Goal: Information Seeking & Learning: Learn about a topic

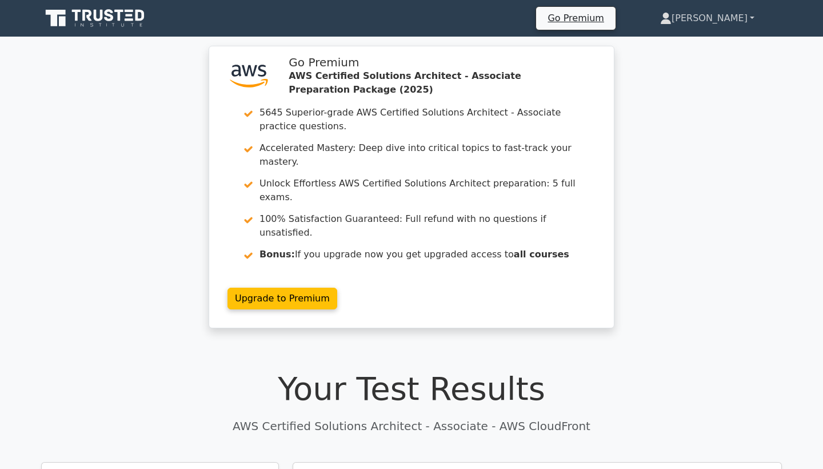
click at [736, 18] on link "[PERSON_NAME]" at bounding box center [706, 18] width 149 height 23
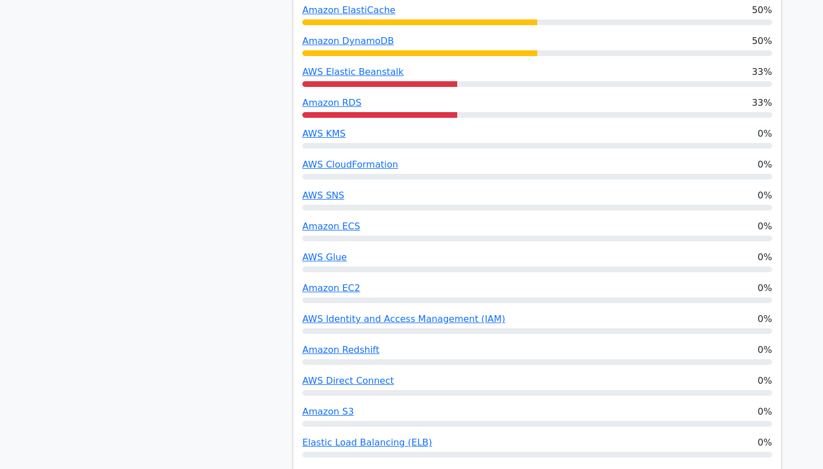
scroll to position [653, 0]
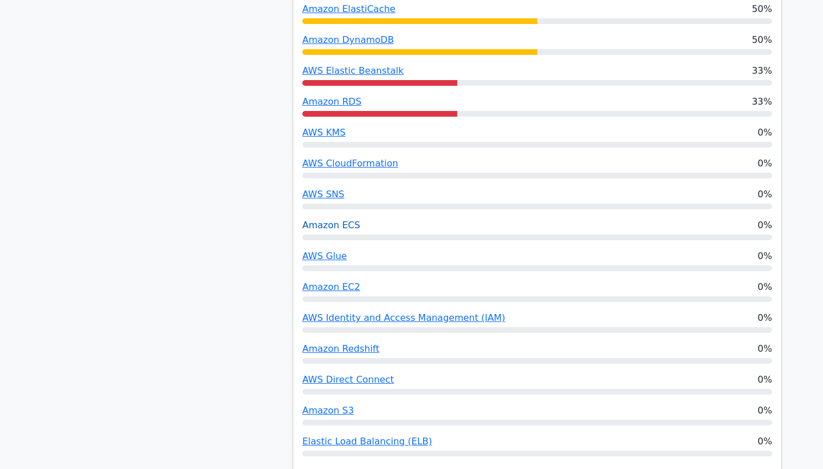
click at [322, 219] on link "Amazon ECS" at bounding box center [331, 224] width 58 height 11
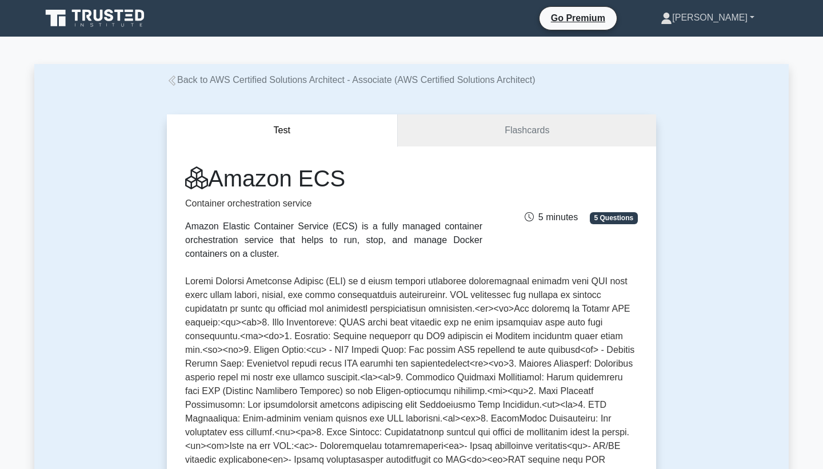
click at [729, 21] on link "[PERSON_NAME]" at bounding box center [707, 17] width 149 height 23
click at [92, 26] on icon at bounding box center [96, 18] width 110 height 22
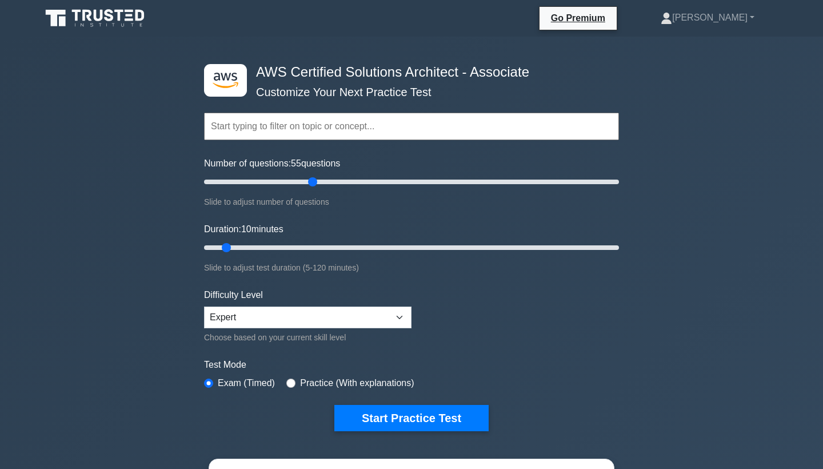
click at [310, 183] on input "Number of questions: 55 questions" at bounding box center [411, 182] width 415 height 14
drag, startPoint x: 310, startPoint y: 183, endPoint x: 348, endPoint y: 182, distance: 38.3
click at [348, 182] on input "Number of questions: 70 questions" at bounding box center [411, 182] width 415 height 14
click at [379, 178] on input "Number of questions: 85 questions" at bounding box center [411, 182] width 415 height 14
click at [393, 183] on input "Number of questions: 95 questions" at bounding box center [411, 182] width 415 height 14
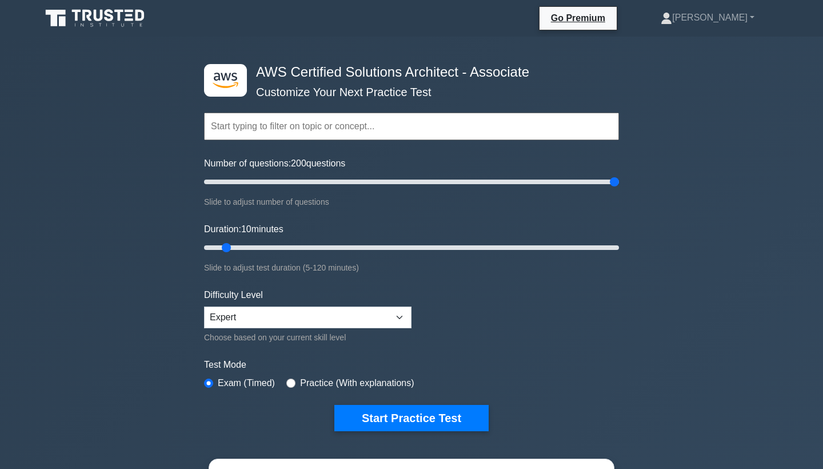
drag, startPoint x: 393, startPoint y: 183, endPoint x: 634, endPoint y: 185, distance: 241.7
type input "200"
click at [634, 185] on div ".st0{fill:#252F3E;} .st1{fill-rule:evenodd;clip-rule:evenodd;fill:#FF9900;} AWS…" at bounding box center [411, 369] width 823 height 665
type input "30"
click at [303, 247] on input "Duration: 30 minutes" at bounding box center [411, 248] width 415 height 14
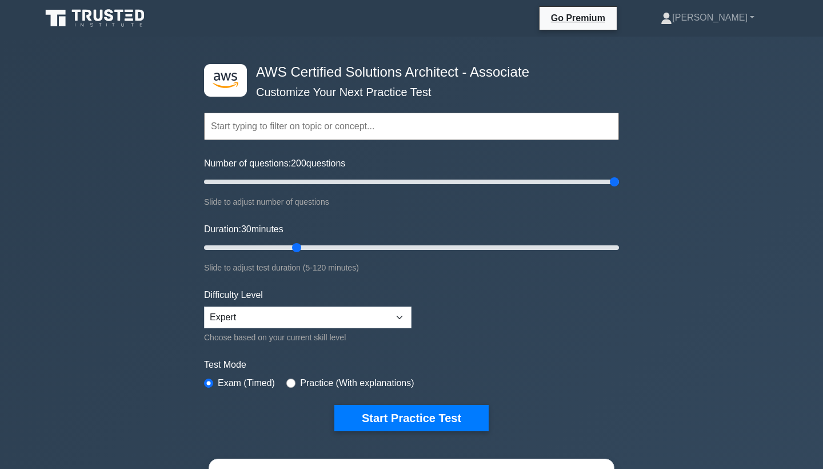
click at [302, 247] on input "Duration: 30 minutes" at bounding box center [411, 248] width 415 height 14
click at [399, 417] on button "Start Practice Test" at bounding box center [411, 418] width 154 height 26
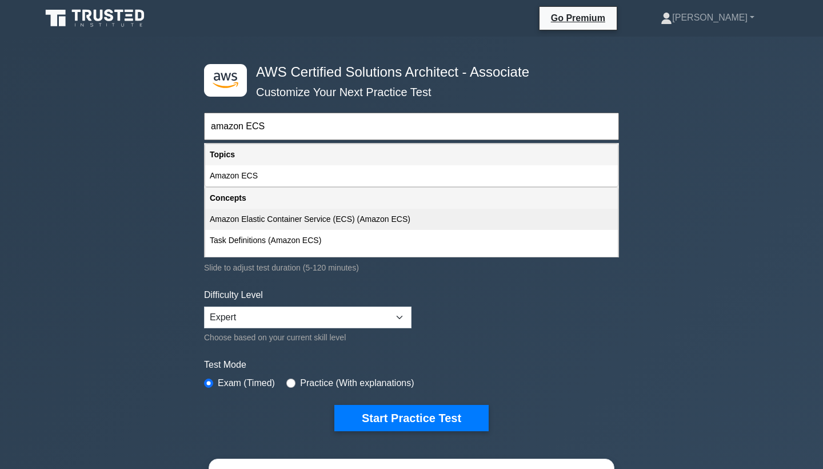
click at [290, 219] on div "Amazon Elastic Container Service (ECS) (Amazon ECS)" at bounding box center [411, 219] width 413 height 21
type input "Amazon Elastic Container Service (ECS) (Amazon ECS)"
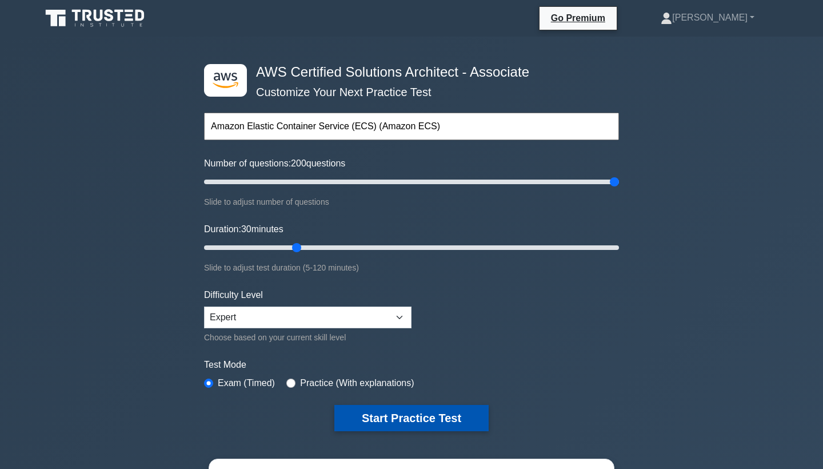
click at [419, 422] on button "Start Practice Test" at bounding box center [411, 418] width 154 height 26
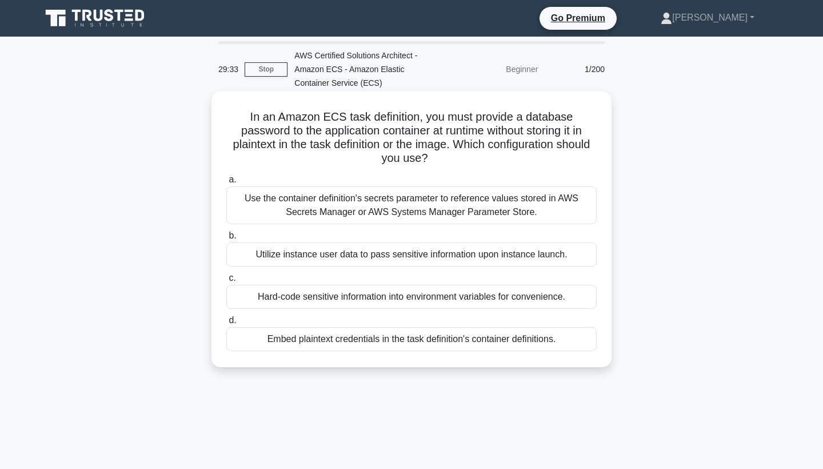
click at [399, 190] on div "Use the container definition's secrets parameter to reference values stored in …" at bounding box center [411, 205] width 370 height 38
click at [226, 183] on input "a. Use the container definition's secrets parameter to reference values stored …" at bounding box center [226, 179] width 0 height 7
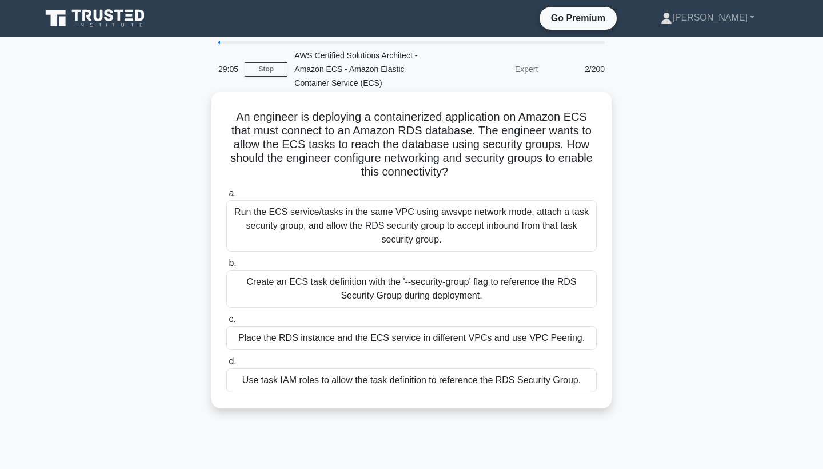
click at [325, 385] on div "Use task IAM roles to allow the task definition to reference the RDS Security G…" at bounding box center [411, 380] width 370 height 24
click at [226, 365] on input "d. Use task IAM roles to allow the task definition to reference the RDS Securit…" at bounding box center [226, 361] width 0 height 7
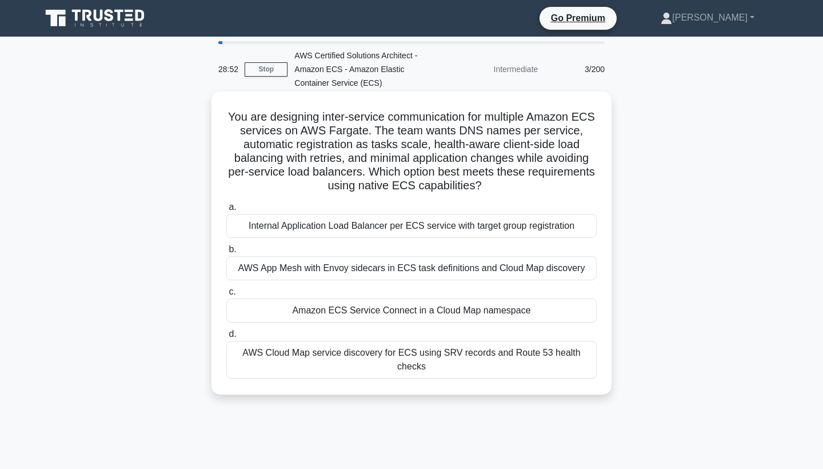
click at [479, 150] on h5 "You are designing inter-service communication for multiple Amazon ECS services …" at bounding box center [411, 151] width 373 height 83
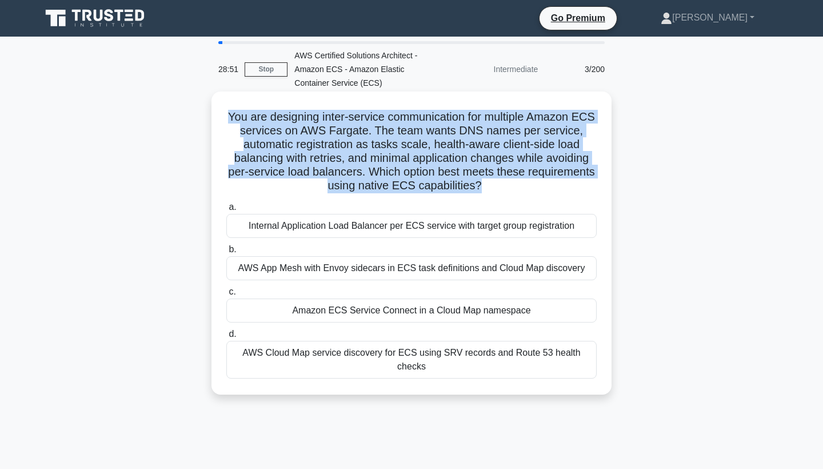
click at [479, 150] on h5 "You are designing inter-service communication for multiple Amazon ECS services …" at bounding box center [411, 151] width 373 height 83
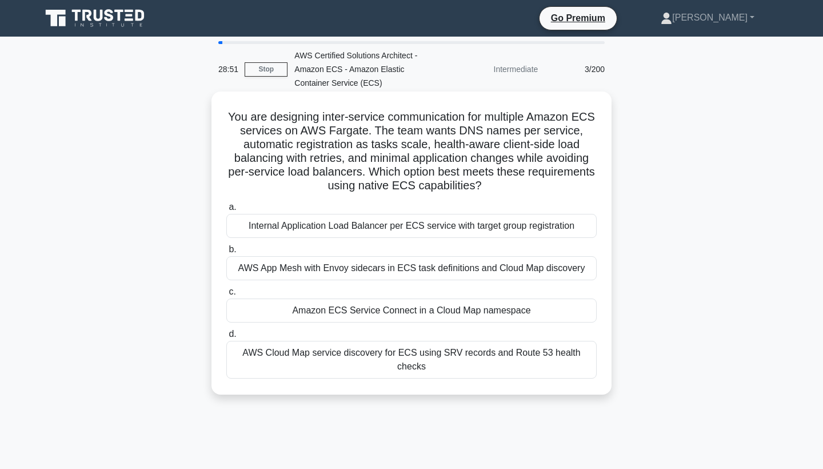
click at [479, 150] on h5 "You are designing inter-service communication for multiple Amazon ECS services …" at bounding box center [411, 151] width 373 height 83
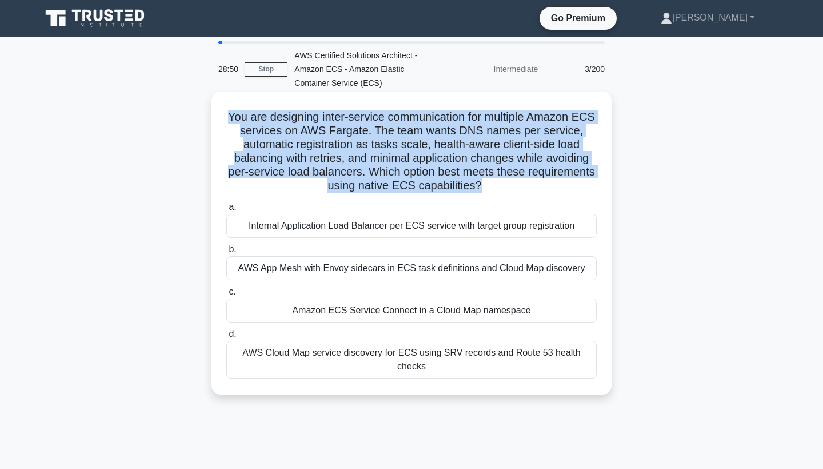
click at [436, 182] on h5 "You are designing inter-service communication for multiple Amazon ECS services …" at bounding box center [411, 151] width 373 height 83
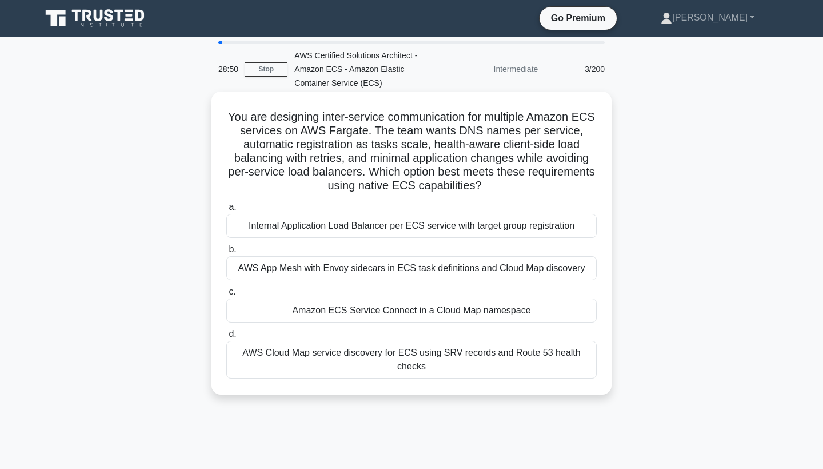
click at [436, 182] on h5 "You are designing inter-service communication for multiple Amazon ECS services …" at bounding box center [411, 151] width 373 height 83
click at [405, 175] on h5 "You are designing inter-service communication for multiple Amazon ECS services …" at bounding box center [411, 151] width 373 height 83
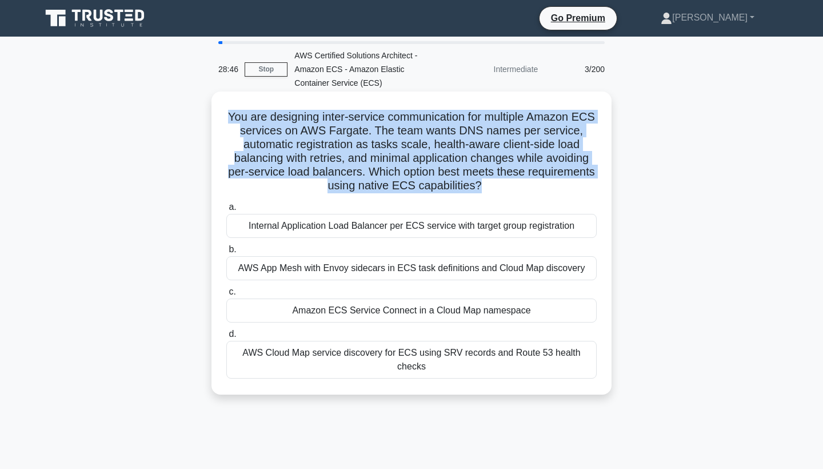
click at [405, 175] on h5 "You are designing inter-service communication for multiple Amazon ECS services …" at bounding box center [411, 151] width 373 height 83
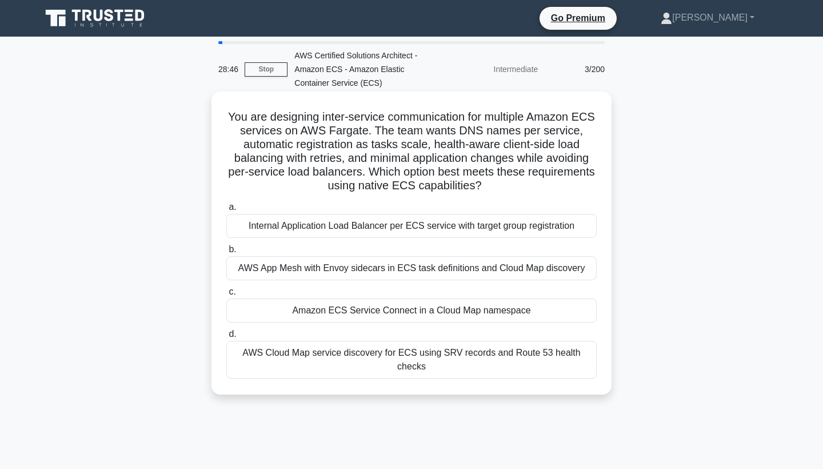
click at [405, 175] on h5 "You are designing inter-service communication for multiple Amazon ECS services …" at bounding box center [411, 151] width 373 height 83
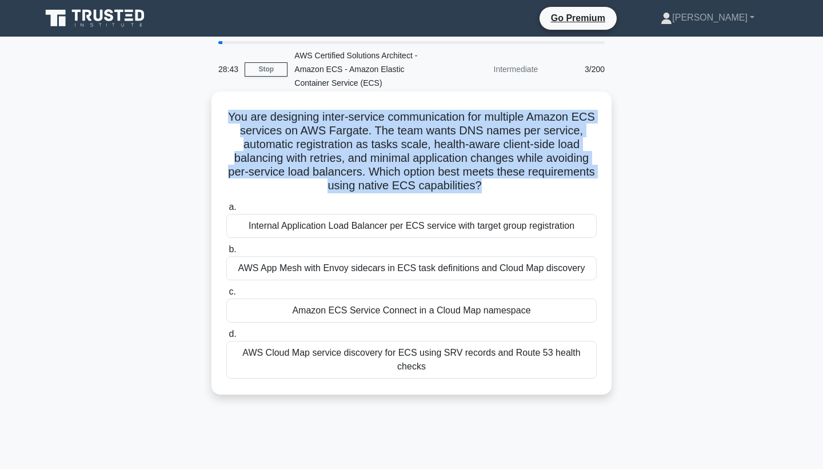
click at [397, 223] on div "Internal Application Load Balancer per ECS service with target group registrati…" at bounding box center [411, 226] width 370 height 24
click at [226, 211] on input "a. Internal Application Load Balancer per ECS service with target group registr…" at bounding box center [226, 206] width 0 height 7
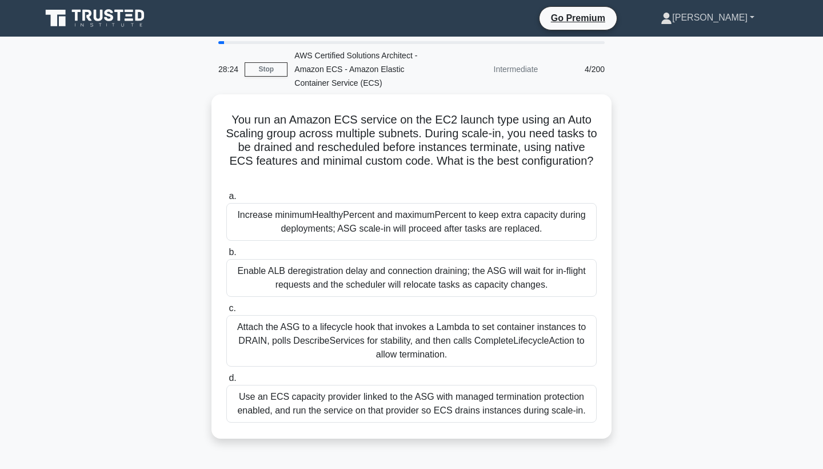
click at [672, 13] on icon at bounding box center [665, 18] width 11 height 11
click at [109, 25] on icon at bounding box center [96, 18] width 110 height 22
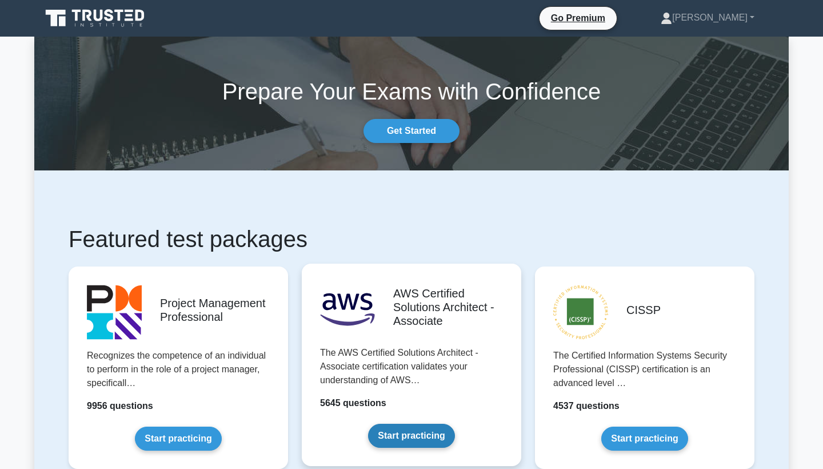
click at [432, 423] on link "Start practicing" at bounding box center [411, 435] width 86 height 24
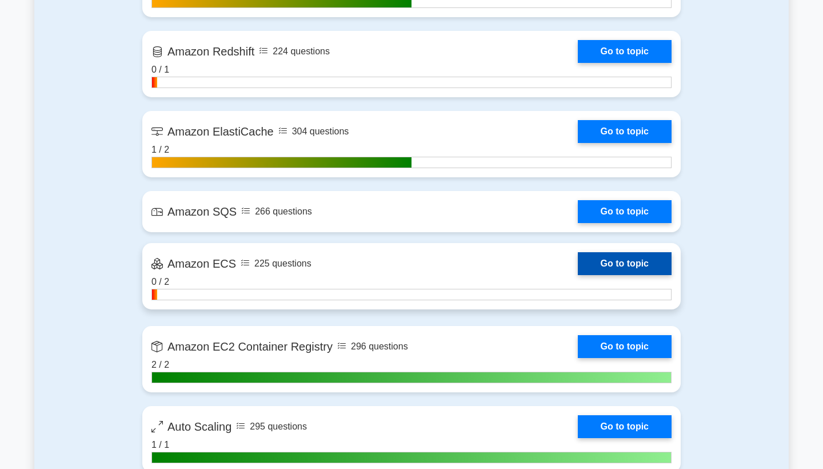
scroll to position [1973, 0]
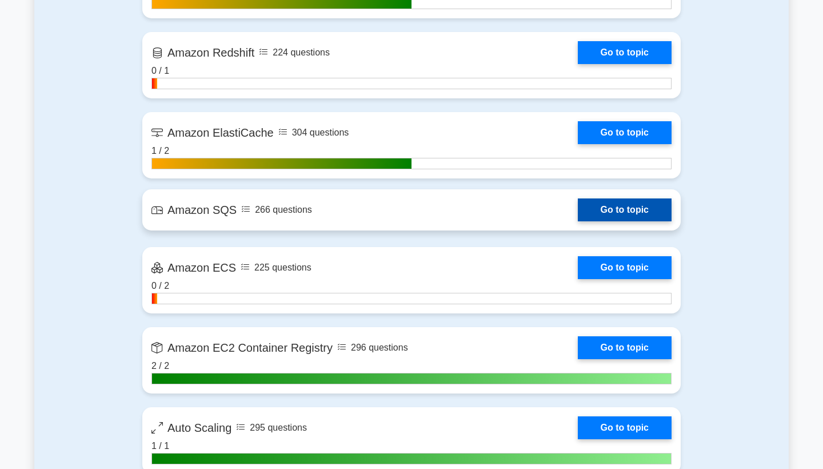
click at [578, 209] on link "Go to topic" at bounding box center [625, 209] width 94 height 23
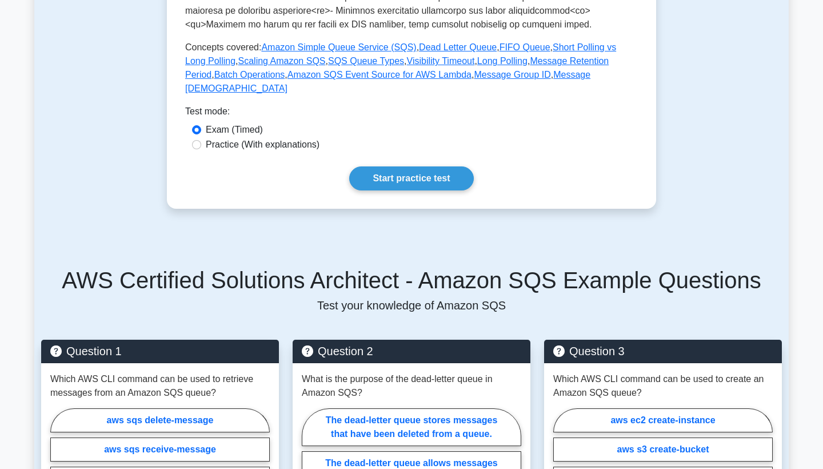
scroll to position [488, 0]
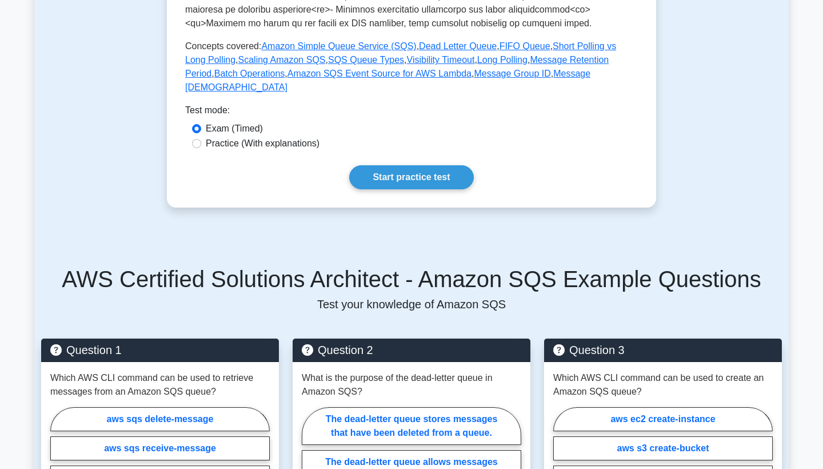
click at [201, 141] on div "Practice (With explanations)" at bounding box center [411, 144] width 439 height 14
click at [195, 146] on input "Practice (With explanations)" at bounding box center [196, 143] width 9 height 9
radio input "true"
click at [195, 129] on input "Exam (Timed)" at bounding box center [196, 128] width 9 height 9
radio input "true"
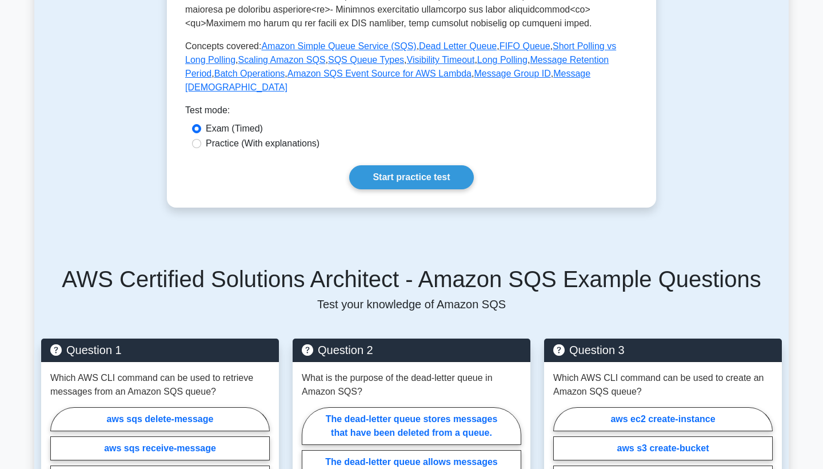
click at [195, 144] on input "Practice (With explanations)" at bounding box center [196, 143] width 9 height 9
radio input "true"
click at [388, 179] on link "Start practice test" at bounding box center [411, 177] width 124 height 24
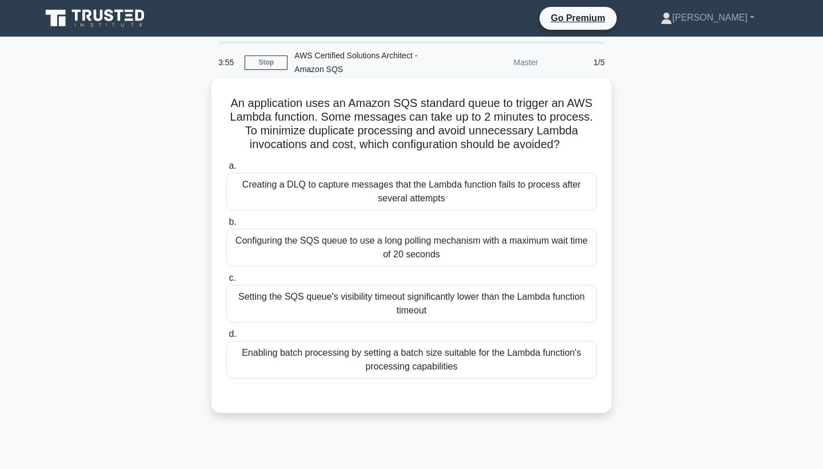
click at [461, 297] on div "Setting the SQS queue's visibility timeout significantly lower than the Lambda …" at bounding box center [411, 304] width 370 height 38
click at [226, 282] on input "c. Setting the SQS queue's visibility timeout significantly lower than the Lamb…" at bounding box center [226, 277] width 0 height 7
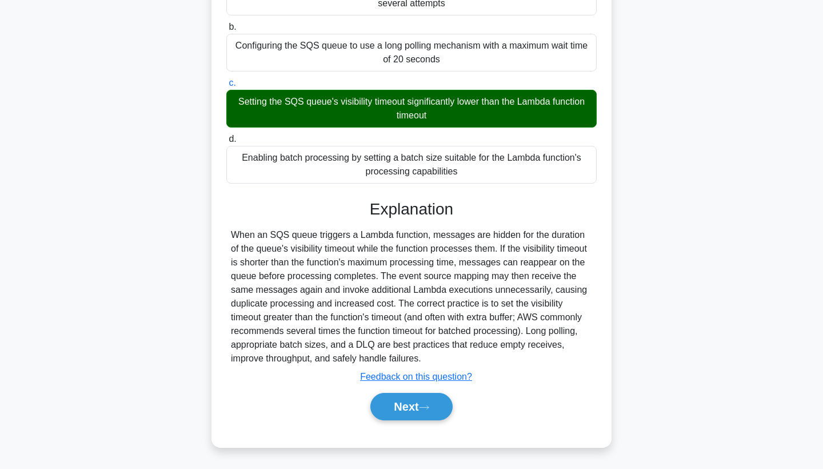
scroll to position [195, 0]
click at [298, 263] on div "When an SQS queue triggers a Lambda function, messages are hidden for the durat…" at bounding box center [411, 296] width 361 height 137
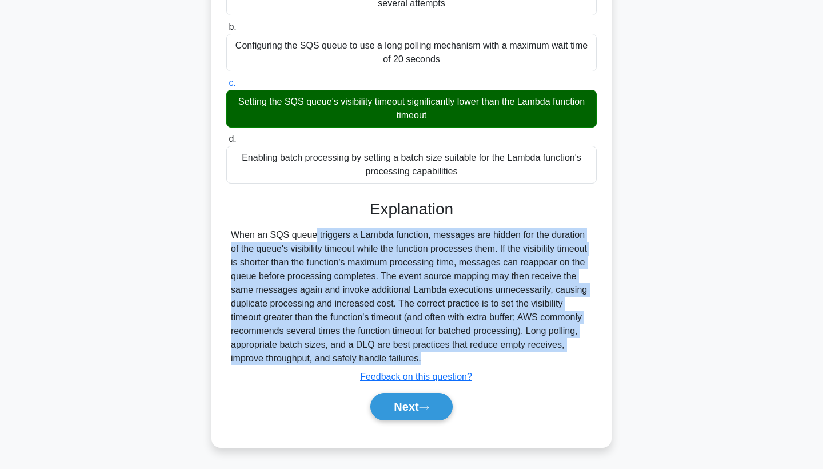
click at [298, 263] on div "When an SQS queue triggers a Lambda function, messages are hidden for the durat…" at bounding box center [411, 296] width 361 height 137
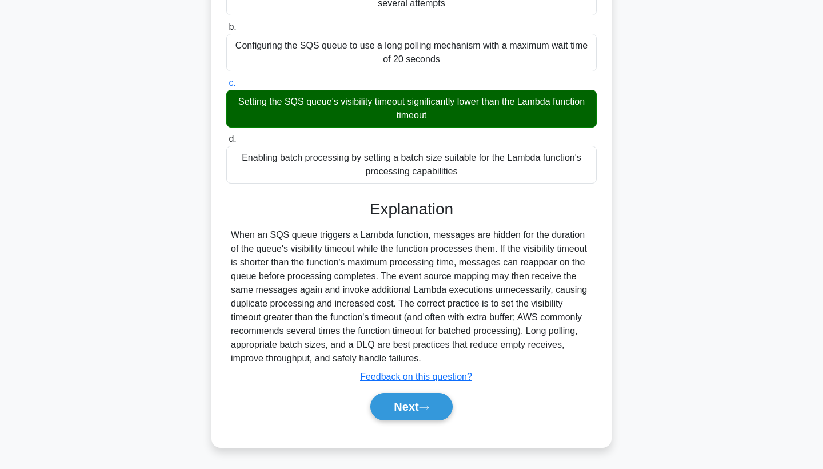
click at [298, 263] on div "When an SQS queue triggers a Lambda function, messages are hidden for the durat…" at bounding box center [411, 296] width 361 height 137
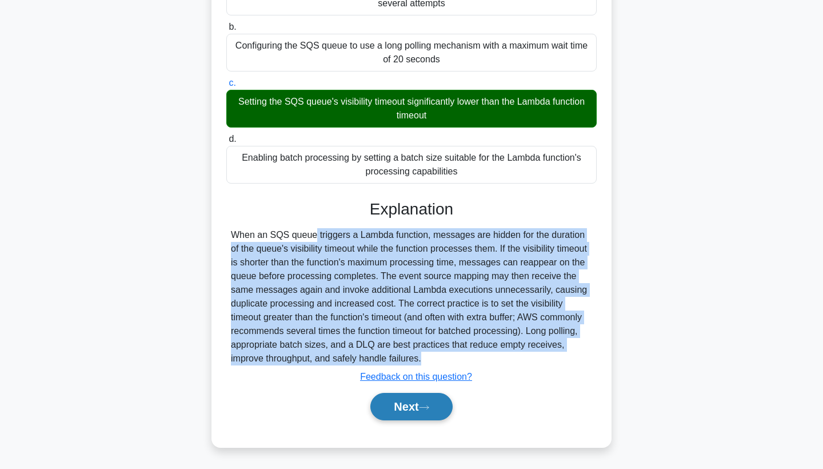
click at [405, 401] on button "Next" at bounding box center [411, 406] width 82 height 27
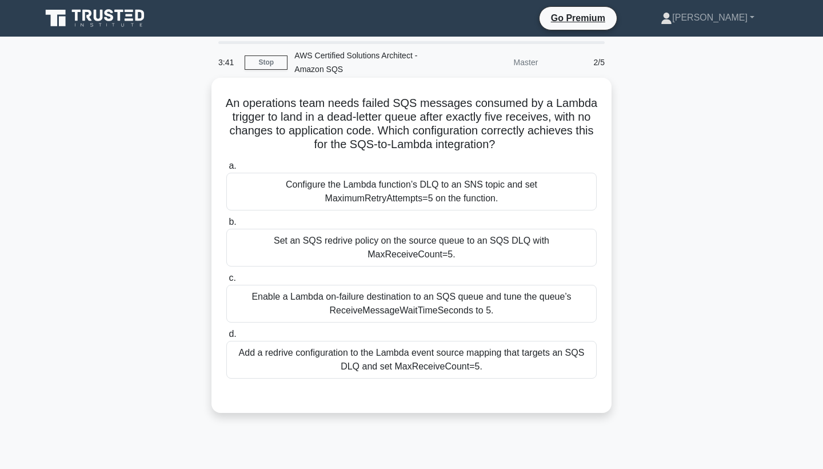
scroll to position [3, 0]
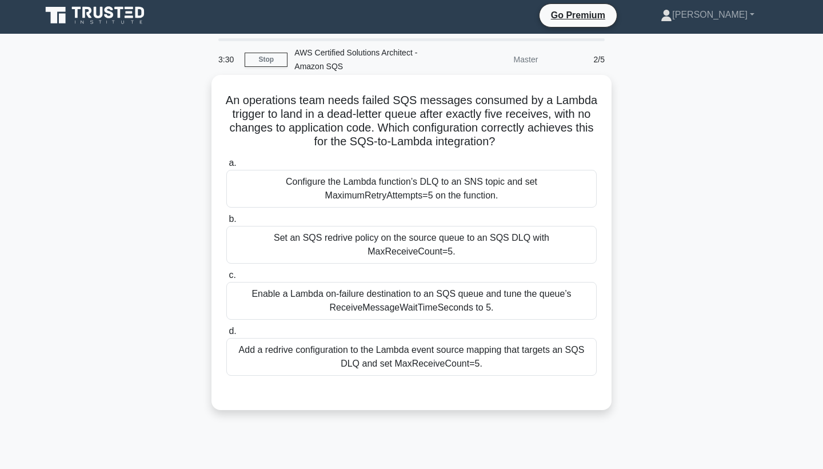
click at [458, 102] on h5 "An operations team needs failed SQS messages consumed by a Lambda trigger to la…" at bounding box center [411, 121] width 373 height 56
click at [279, 117] on h5 "An operations team needs failed SQS messages consumed by a Lambda trigger to la…" at bounding box center [411, 121] width 373 height 56
click at [371, 129] on h5 "An operations team needs failed SQS messages consumed by a Lambda trigger to la…" at bounding box center [411, 121] width 373 height 56
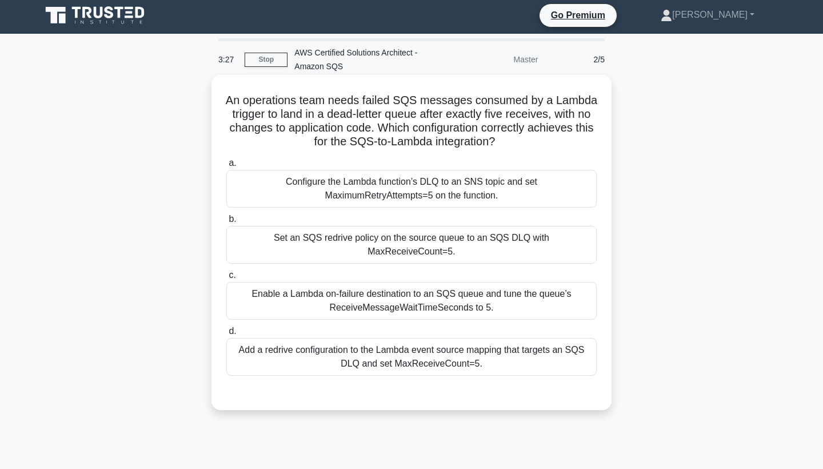
click at [371, 129] on h5 "An operations team needs failed SQS messages consumed by a Lambda trigger to la…" at bounding box center [411, 121] width 373 height 56
click at [339, 118] on h5 "An operations team needs failed SQS messages consumed by a Lambda trigger to la…" at bounding box center [411, 121] width 373 height 56
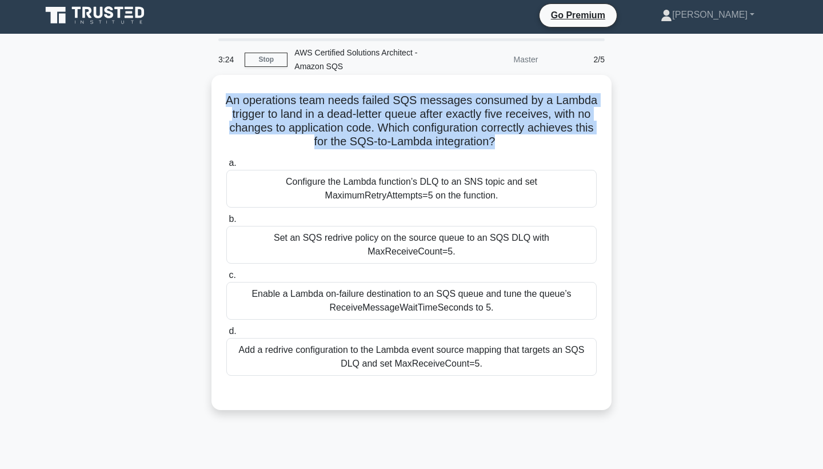
click at [339, 118] on h5 "An operations team needs failed SQS messages consumed by a Lambda trigger to la…" at bounding box center [411, 121] width 373 height 56
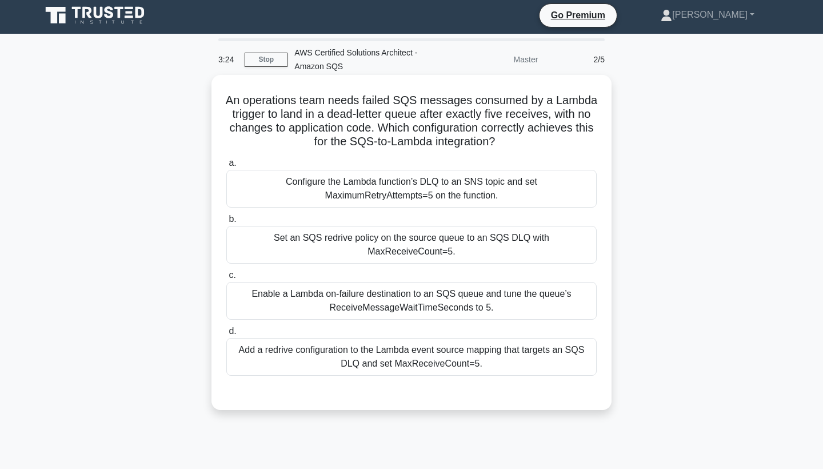
click at [339, 118] on h5 "An operations team needs failed SQS messages consumed by a Lambda trigger to la…" at bounding box center [411, 121] width 373 height 56
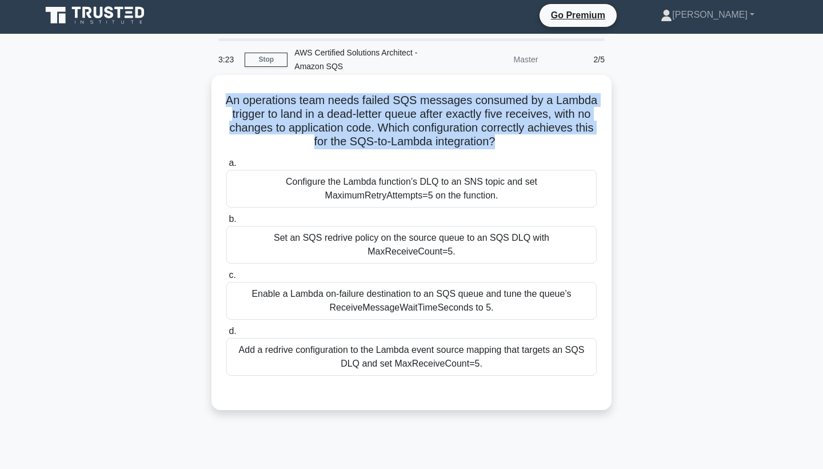
click at [339, 118] on h5 "An operations team needs failed SQS messages consumed by a Lambda trigger to la…" at bounding box center [411, 121] width 373 height 56
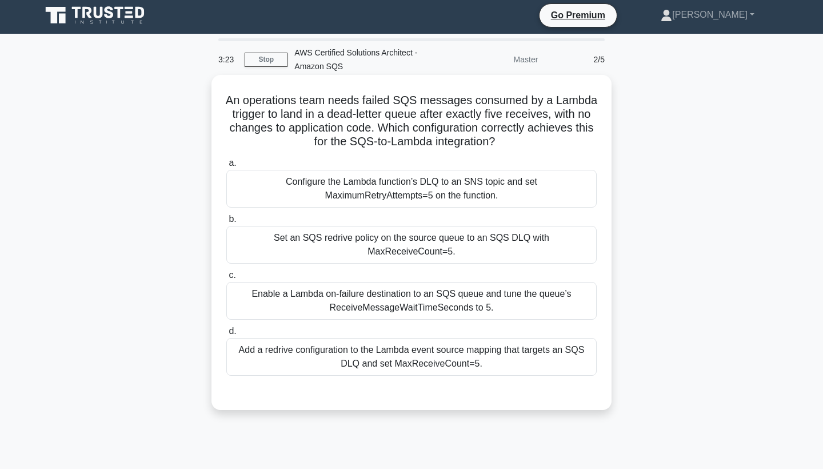
click at [339, 118] on h5 "An operations team needs failed SQS messages consumed by a Lambda trigger to la…" at bounding box center [411, 121] width 373 height 56
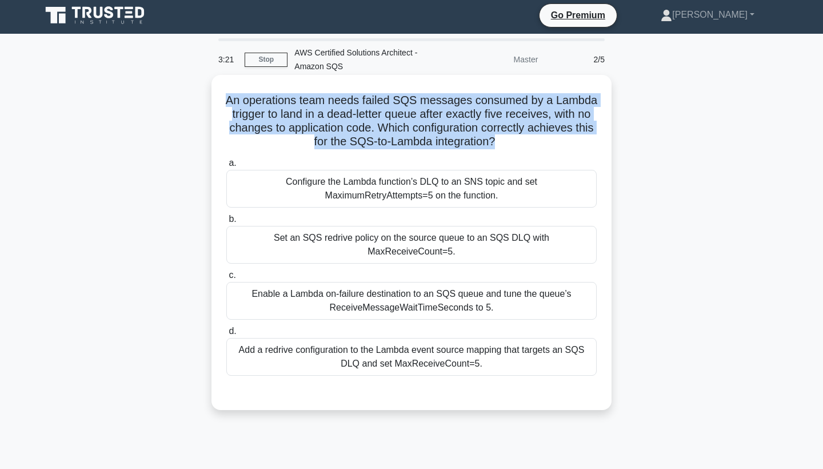
click at [281, 145] on h5 "An operations team needs failed SQS messages consumed by a Lambda trigger to la…" at bounding box center [411, 121] width 373 height 56
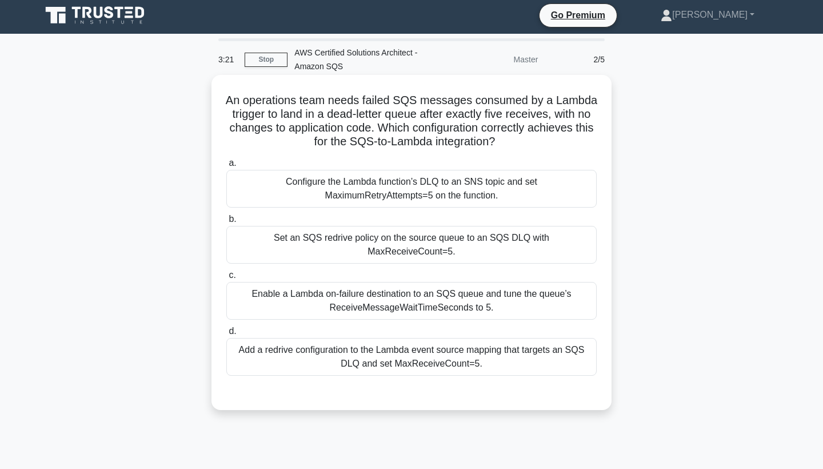
click at [281, 145] on h5 "An operations team needs failed SQS messages consumed by a Lambda trigger to la…" at bounding box center [411, 121] width 373 height 56
click at [522, 138] on h5 "An operations team needs failed SQS messages consumed by a Lambda trigger to la…" at bounding box center [411, 121] width 373 height 56
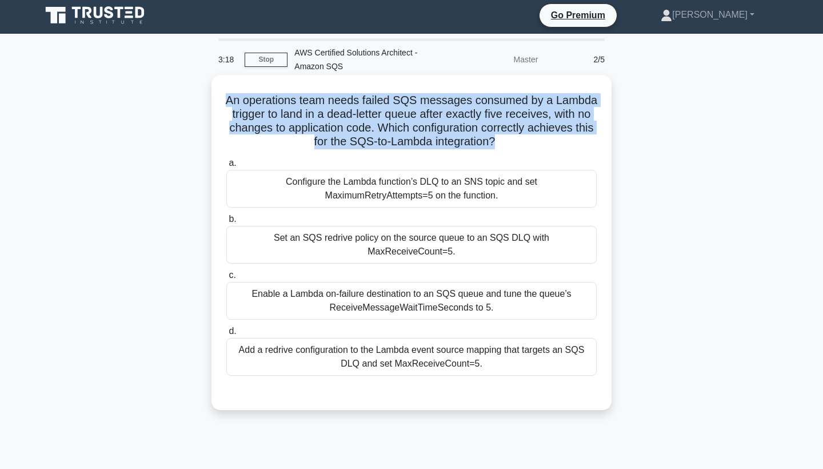
click at [522, 138] on h5 "An operations team needs failed SQS messages consumed by a Lambda trigger to la…" at bounding box center [411, 121] width 373 height 56
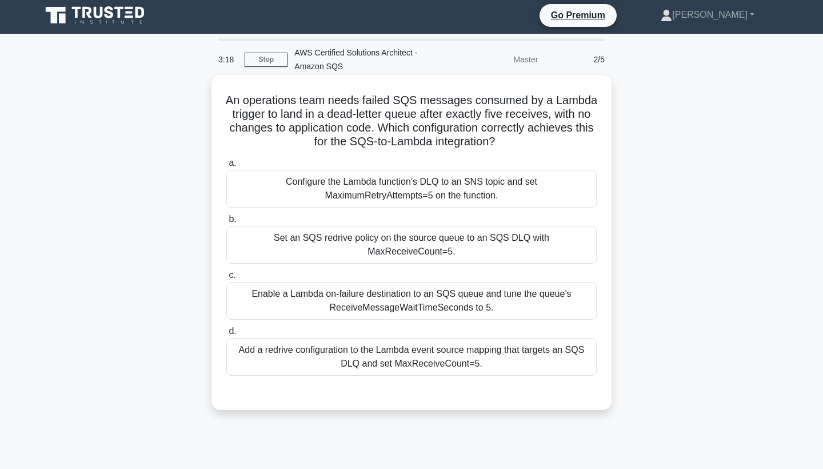
click at [522, 138] on h5 "An operations team needs failed SQS messages consumed by a Lambda trigger to la…" at bounding box center [411, 121] width 373 height 56
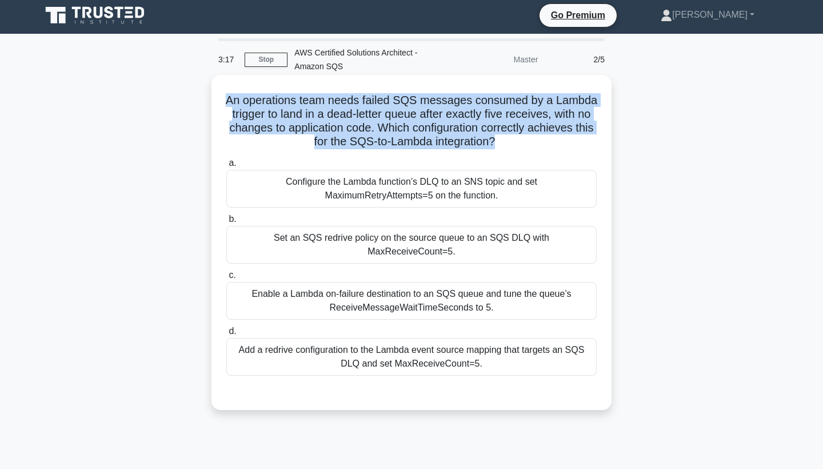
click at [522, 138] on h5 "An operations team needs failed SQS messages consumed by a Lambda trigger to la…" at bounding box center [411, 121] width 373 height 56
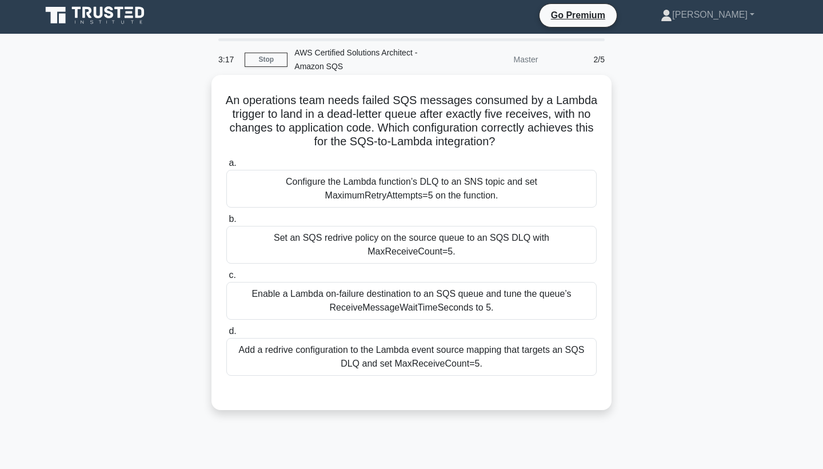
click at [522, 138] on h5 "An operations team needs failed SQS messages consumed by a Lambda trigger to la…" at bounding box center [411, 121] width 373 height 56
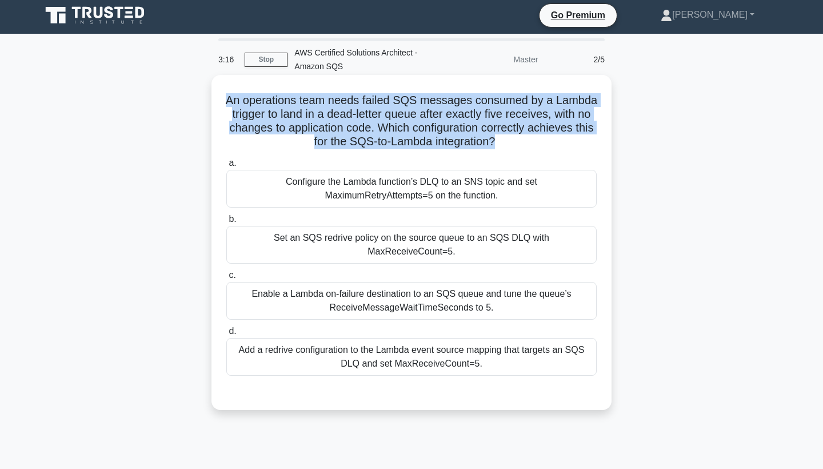
click at [522, 138] on h5 "An operations team needs failed SQS messages consumed by a Lambda trigger to la…" at bounding box center [411, 121] width 373 height 56
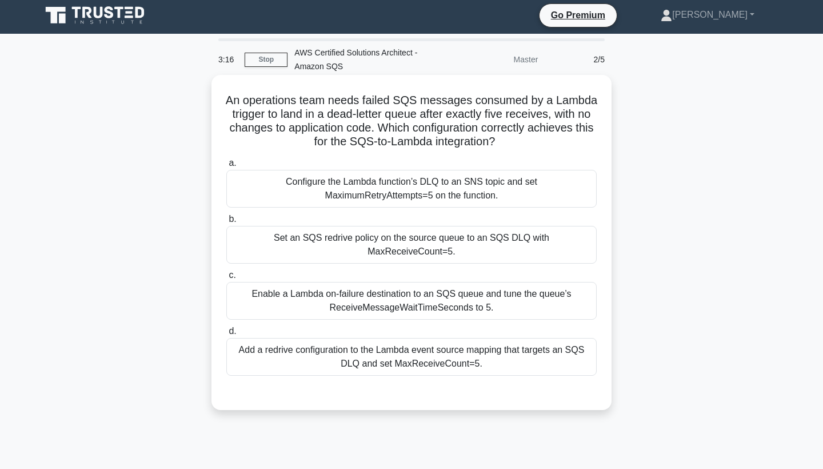
click at [522, 138] on h5 "An operations team needs failed SQS messages consumed by a Lambda trigger to la…" at bounding box center [411, 121] width 373 height 56
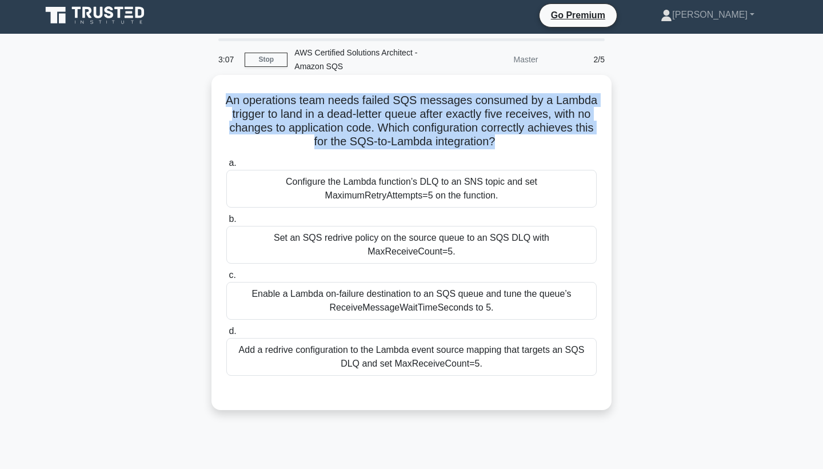
click at [329, 290] on div "Enable a Lambda on-failure destination to an SQS queue and tune the queue’s Rec…" at bounding box center [411, 301] width 370 height 38
click at [226, 279] on input "c. Enable a Lambda on-failure destination to an SQS queue and tune the queue’s …" at bounding box center [226, 274] width 0 height 7
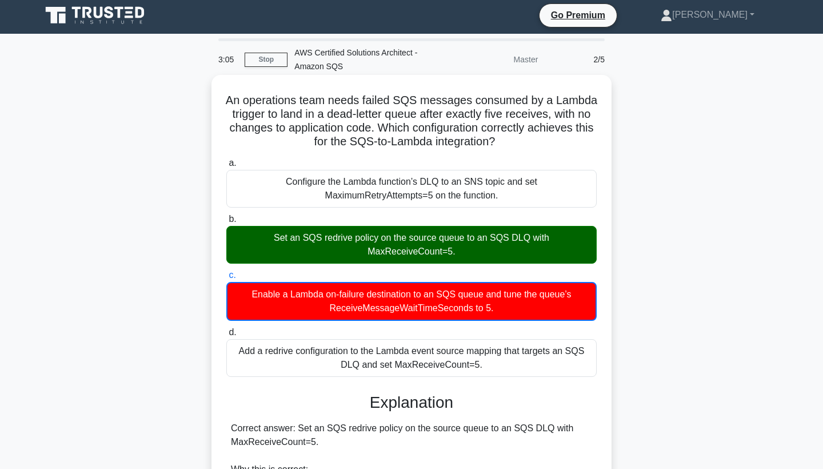
click at [355, 238] on div "Set an SQS redrive policy on the source queue to an SQS DLQ with MaxReceiveCoun…" at bounding box center [411, 245] width 370 height 38
click at [226, 223] on input "b. Set an SQS redrive policy on the source queue to an SQS DLQ with MaxReceiveC…" at bounding box center [226, 218] width 0 height 7
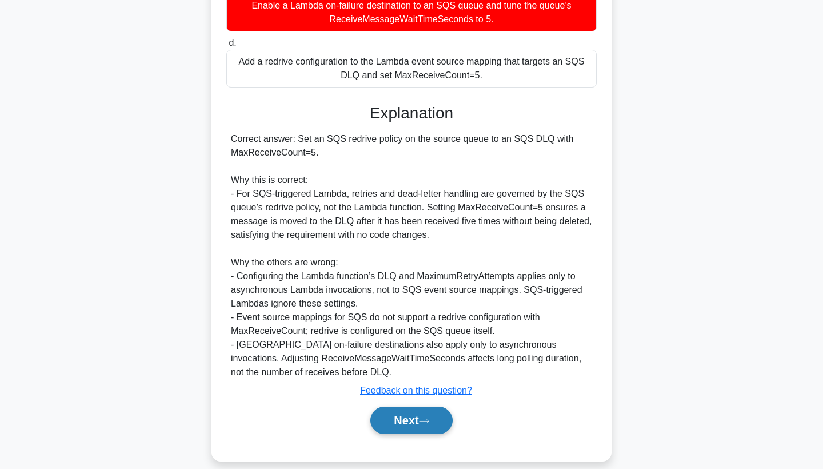
click at [405, 406] on button "Next" at bounding box center [411, 419] width 82 height 27
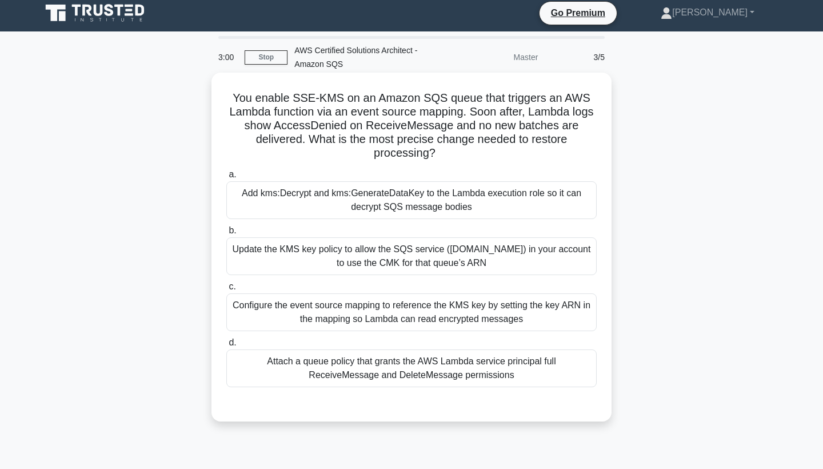
scroll to position [7, 0]
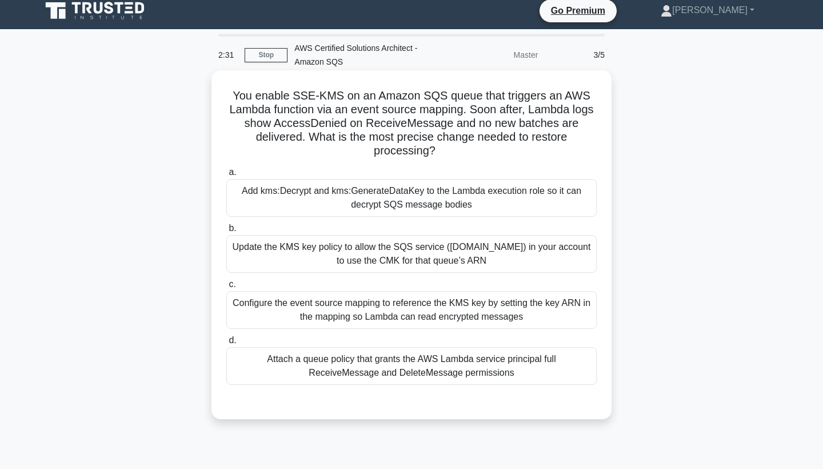
click at [414, 361] on div "Attach a queue policy that grants the AWS Lambda service principal full Receive…" at bounding box center [411, 366] width 370 height 38
click at [226, 344] on input "d. Attach a queue policy that grants the AWS Lambda service principal full Rece…" at bounding box center [226, 340] width 0 height 7
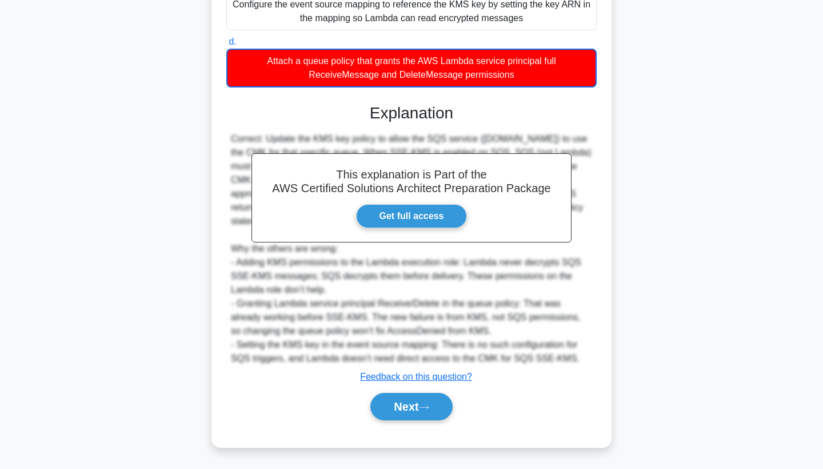
scroll to position [306, 0]
click at [414, 407] on button "Next" at bounding box center [411, 406] width 82 height 27
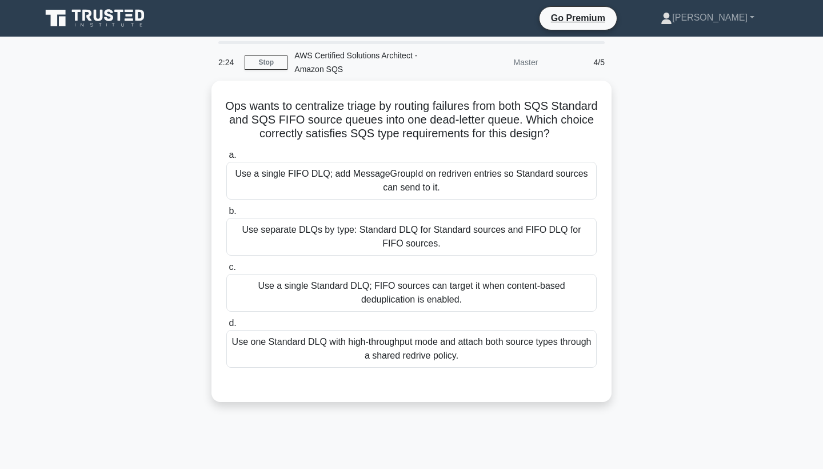
scroll to position [0, 0]
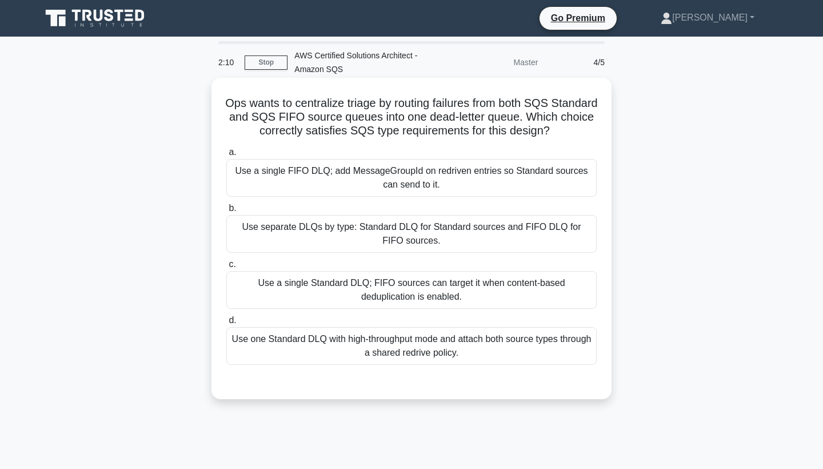
click at [388, 283] on div "Use a single Standard DLQ; FIFO sources can target it when content-based dedupl…" at bounding box center [411, 290] width 370 height 38
click at [226, 268] on input "c. Use a single Standard DLQ; FIFO sources can target it when content-based ded…" at bounding box center [226, 264] width 0 height 7
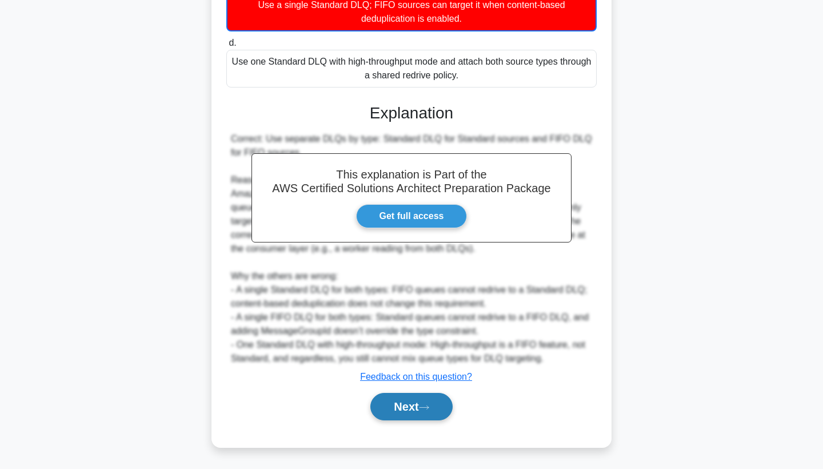
click at [435, 413] on button "Next" at bounding box center [411, 406] width 82 height 27
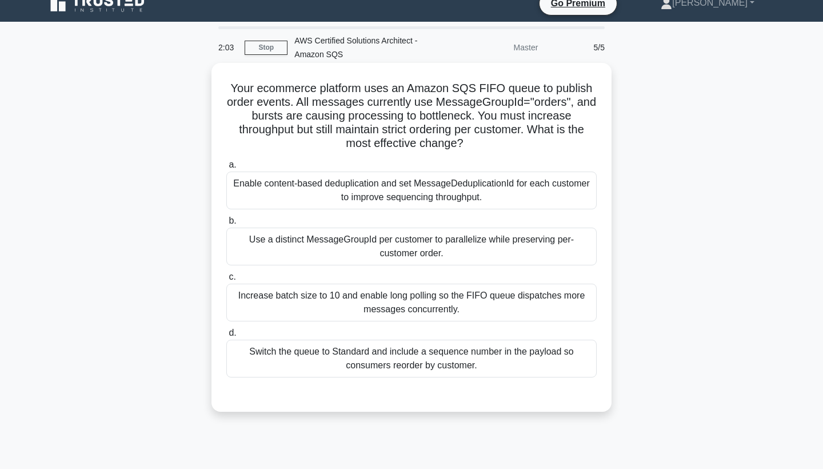
scroll to position [15, 0]
click at [479, 193] on div "Enable content-based deduplication and set MessageDeduplicationId for each cust…" at bounding box center [411, 190] width 370 height 38
click at [226, 169] on input "a. Enable content-based deduplication and set MessageDeduplicationId for each c…" at bounding box center [226, 164] width 0 height 7
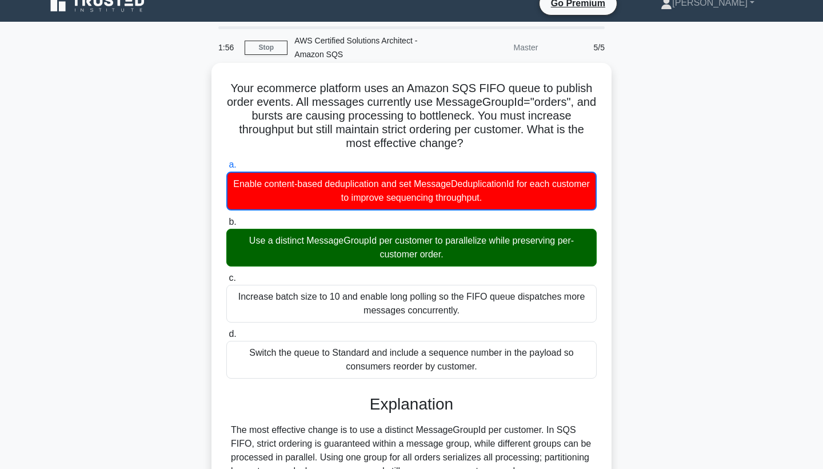
click at [446, 250] on div "Use a distinct MessageGroupId per customer to parallelize while preserving per-…" at bounding box center [411, 248] width 370 height 38
click at [226, 226] on input "b. Use a distinct MessageGroupId per customer to parallelize while preserving p…" at bounding box center [226, 221] width 0 height 7
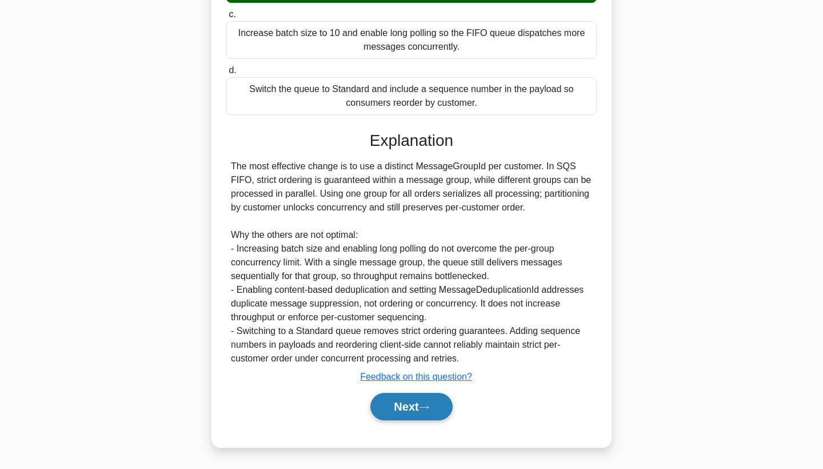
scroll to position [277, 0]
click at [404, 411] on button "Next" at bounding box center [411, 406] width 82 height 27
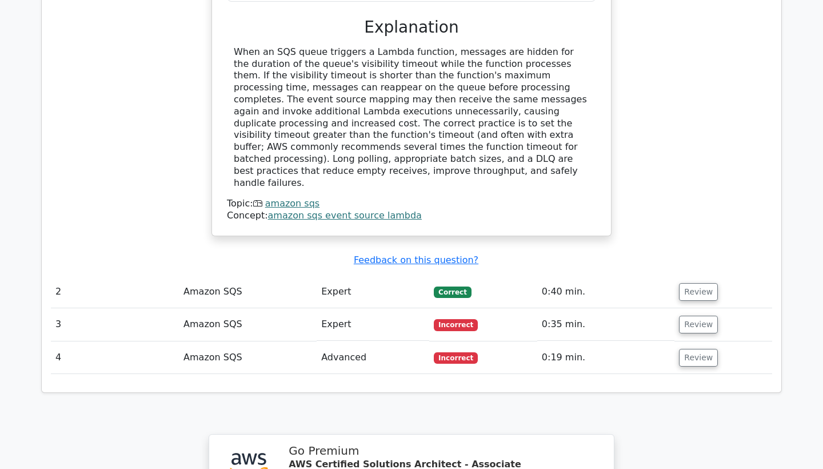
scroll to position [1223, 0]
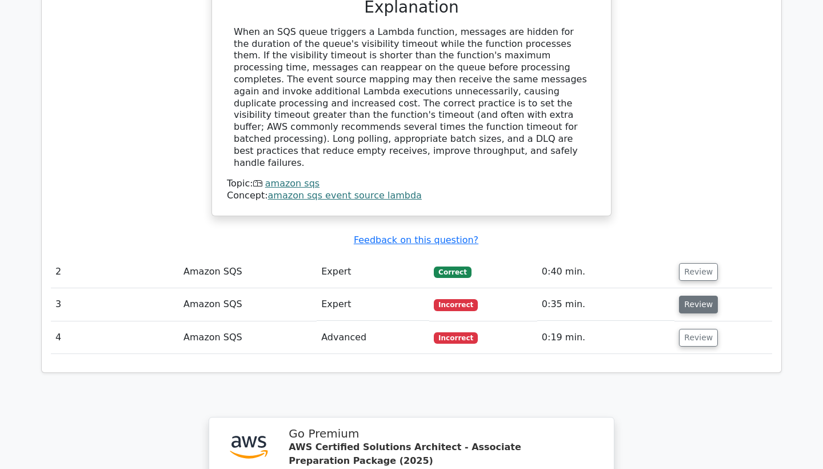
click at [710, 295] on button "Review" at bounding box center [698, 304] width 39 height 18
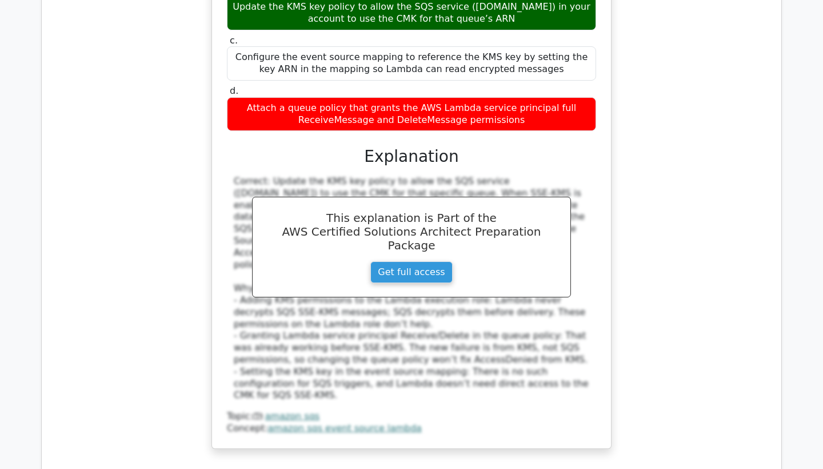
scroll to position [1732, 0]
